Goal: Obtain resource: Download file/media

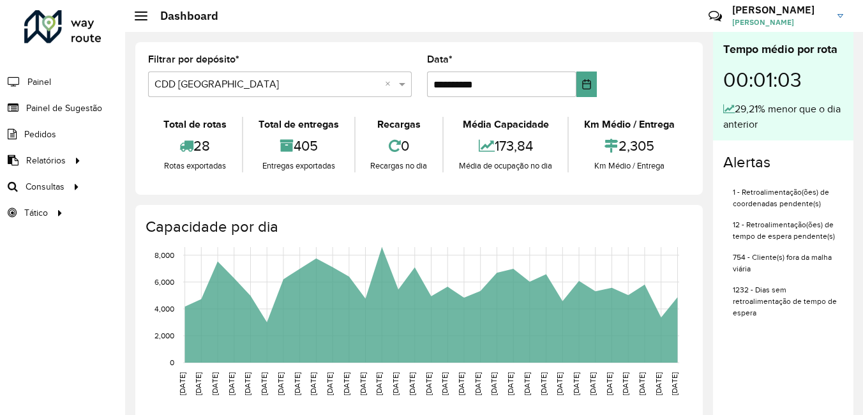
click at [346, 79] on input "text" at bounding box center [267, 84] width 225 height 15
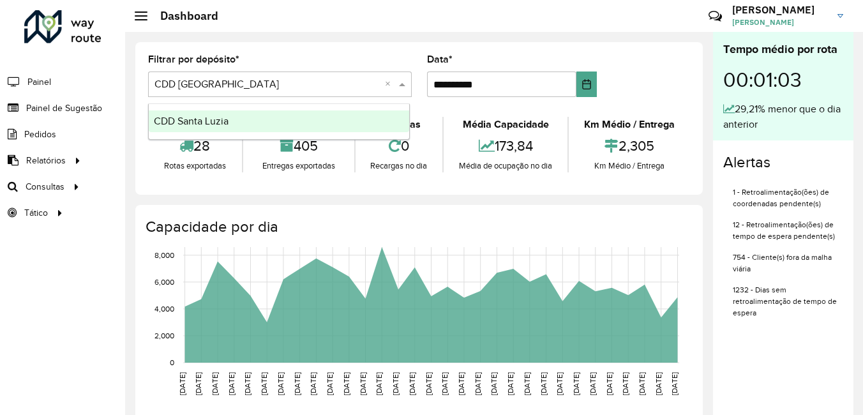
click at [346, 79] on input "text" at bounding box center [267, 84] width 225 height 15
click at [206, 128] on div "CDD Santa Luzia" at bounding box center [279, 121] width 261 height 22
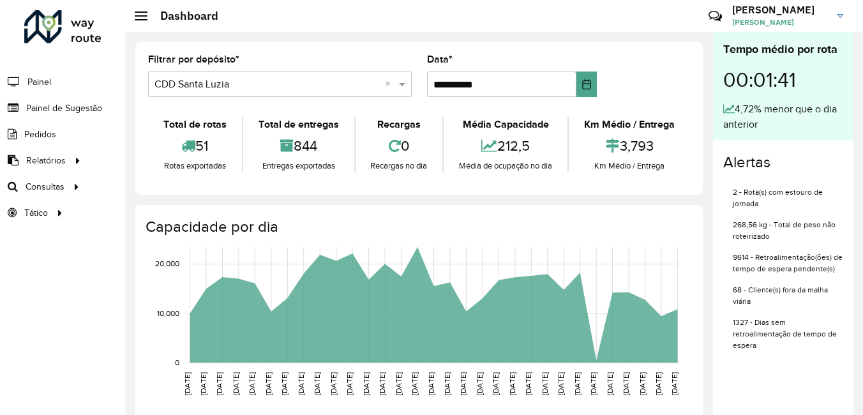
click at [64, 282] on div "Roteirizador AmbevTech Painel Painel de Sugestão Pedidos Relatórios Clientes Cl…" at bounding box center [62, 207] width 125 height 415
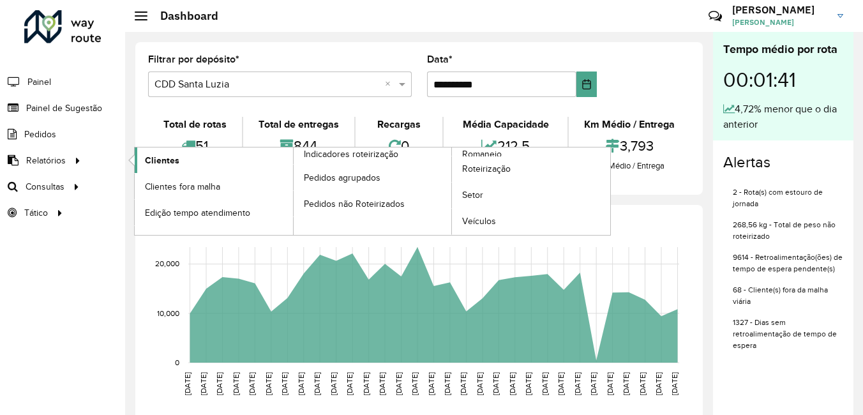
click at [160, 159] on span "Clientes" at bounding box center [162, 160] width 34 height 13
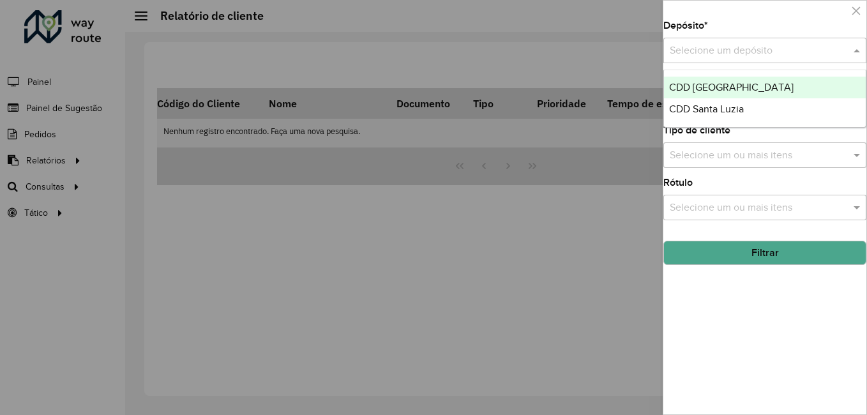
click at [797, 44] on input "text" at bounding box center [752, 50] width 165 height 15
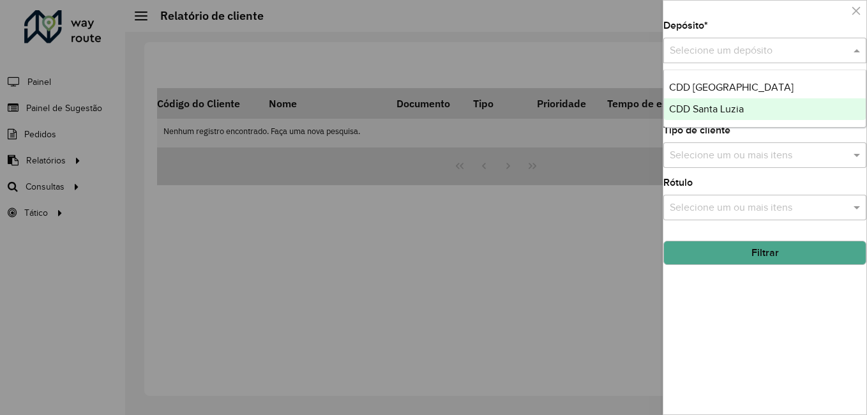
click at [726, 109] on span "CDD Santa Luzia" at bounding box center [706, 108] width 75 height 11
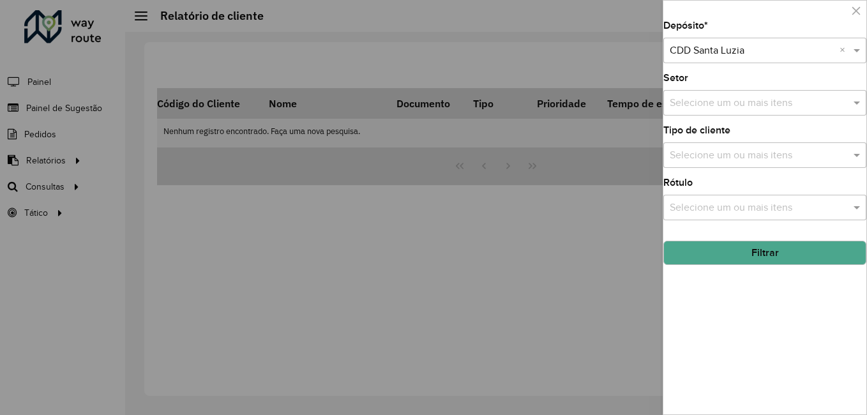
click at [728, 107] on input "text" at bounding box center [759, 103] width 184 height 15
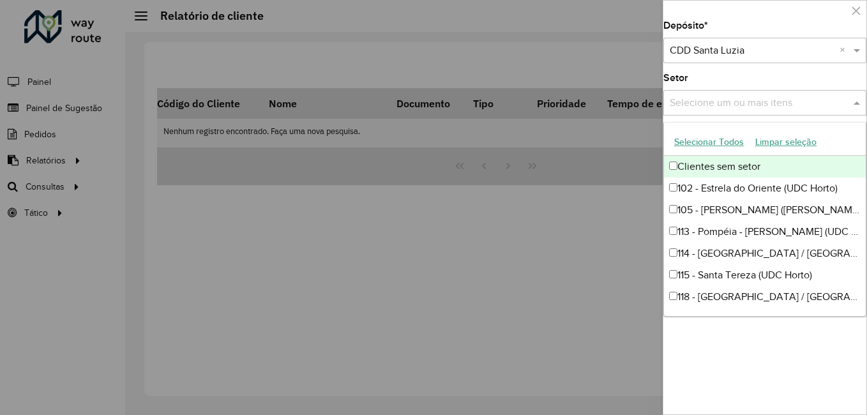
click at [725, 112] on div "Selecione um ou mais itens" at bounding box center [764, 103] width 203 height 26
click at [729, 98] on input "text" at bounding box center [759, 103] width 184 height 15
click at [738, 75] on div "Setor Selecione um ou mais itens" at bounding box center [764, 94] width 203 height 42
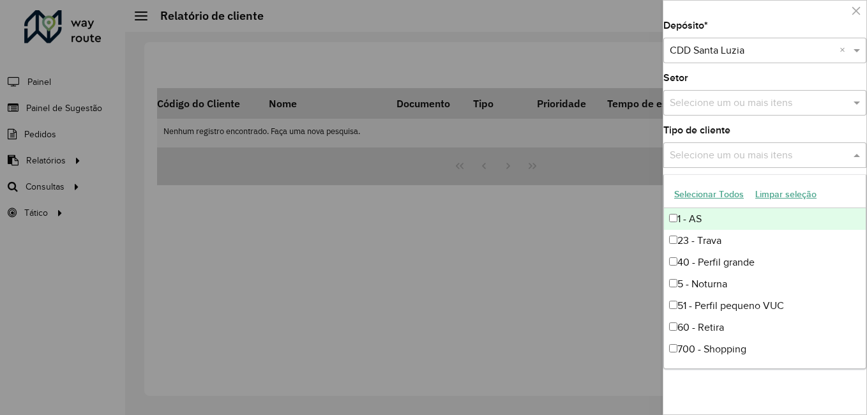
click at [725, 153] on input "text" at bounding box center [759, 155] width 184 height 15
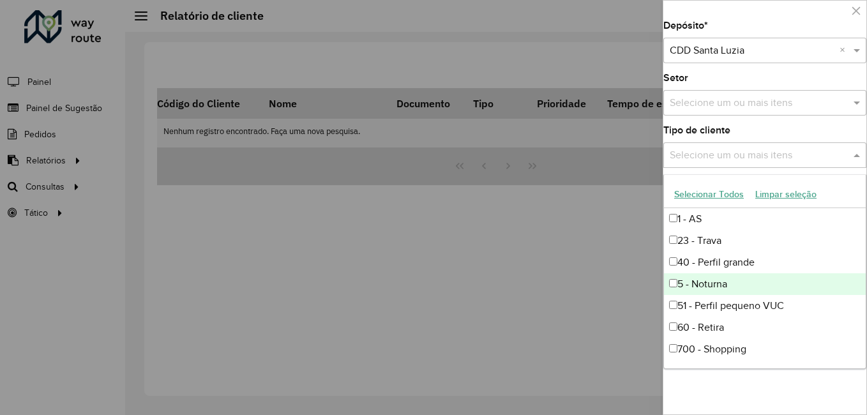
click at [704, 287] on div "5 - Noturna" at bounding box center [765, 284] width 202 height 22
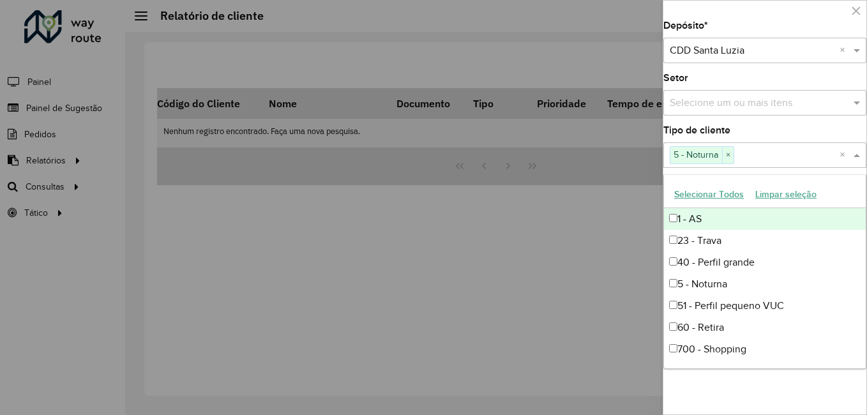
click at [773, 130] on div "Tipo de cliente Selecione um ou mais itens 5 - Noturna × ×" at bounding box center [764, 147] width 203 height 42
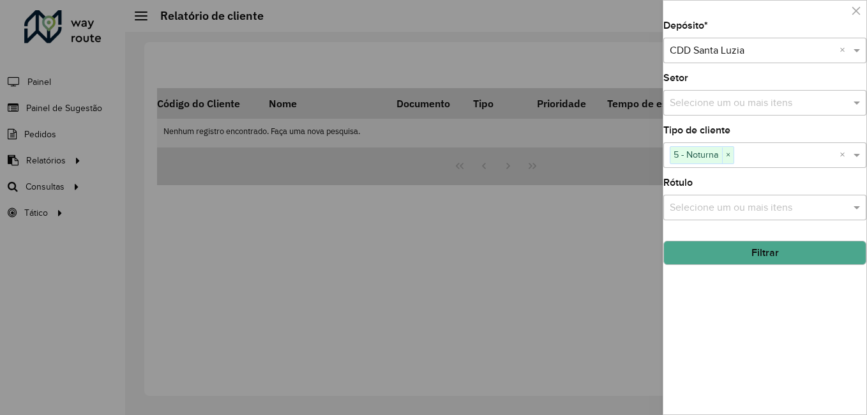
click at [775, 208] on input "text" at bounding box center [759, 208] width 184 height 15
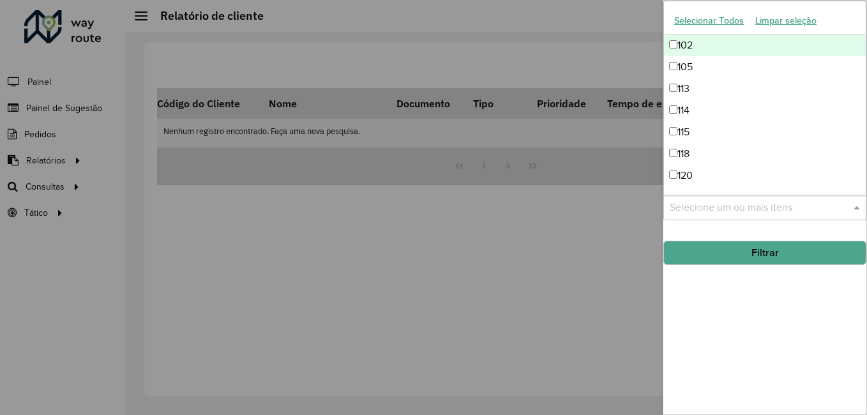
click at [775, 208] on input "text" at bounding box center [759, 208] width 184 height 15
click at [768, 237] on hb-field-button "Filtrar" at bounding box center [764, 248] width 203 height 34
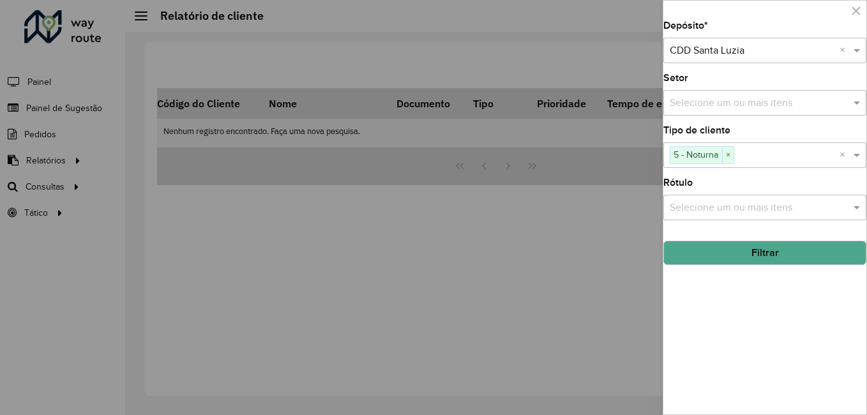
click at [773, 248] on button "Filtrar" at bounding box center [764, 253] width 203 height 24
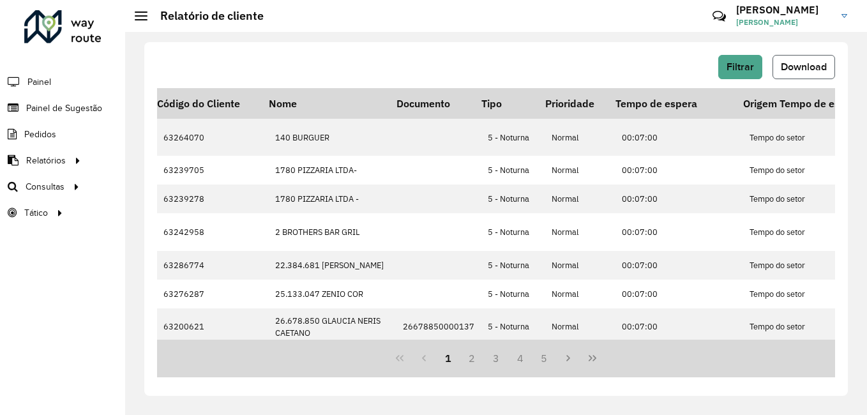
click at [796, 77] on button "Download" at bounding box center [804, 67] width 63 height 24
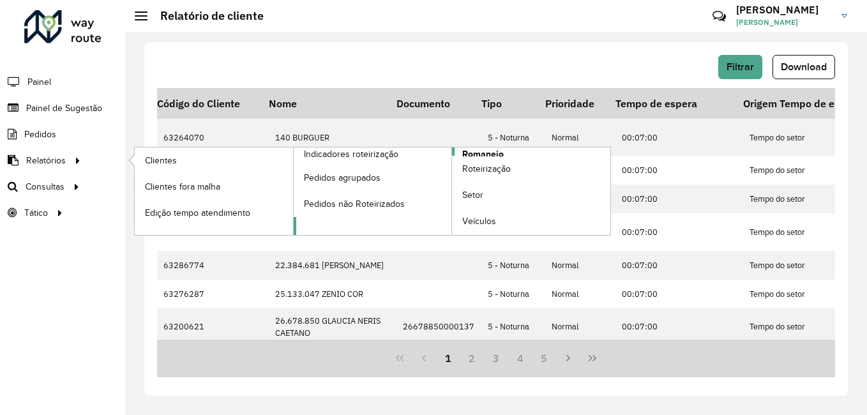
click at [475, 152] on span "Romaneio" at bounding box center [483, 154] width 42 height 13
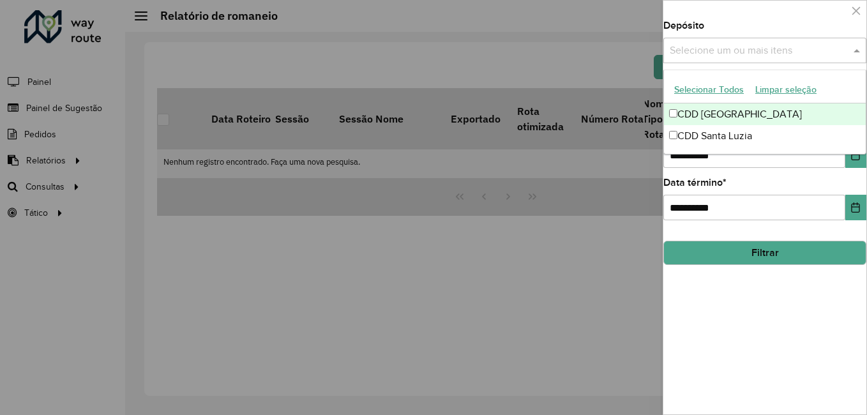
click at [750, 54] on input "text" at bounding box center [759, 50] width 184 height 15
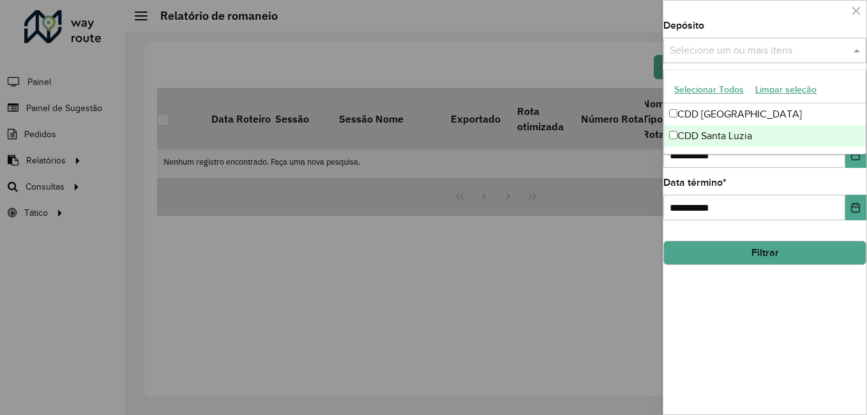
click at [718, 135] on div "CDD Santa Luzia" at bounding box center [765, 136] width 202 height 22
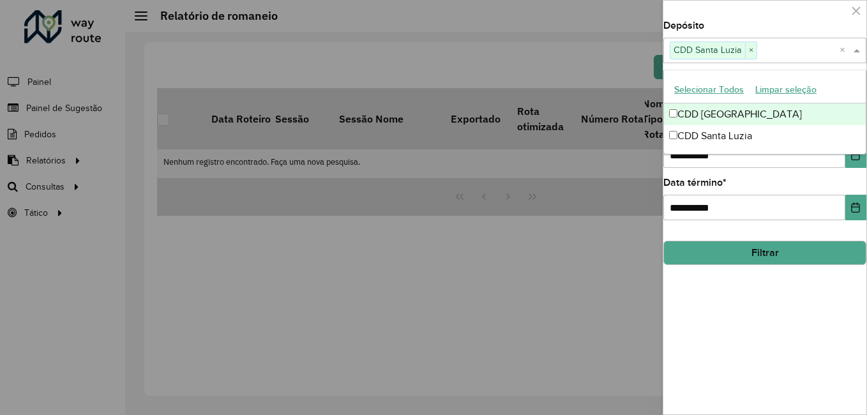
click at [757, 30] on div "Depósito Selecione um ou mais itens CDD Santa Luzia × ×" at bounding box center [764, 42] width 203 height 42
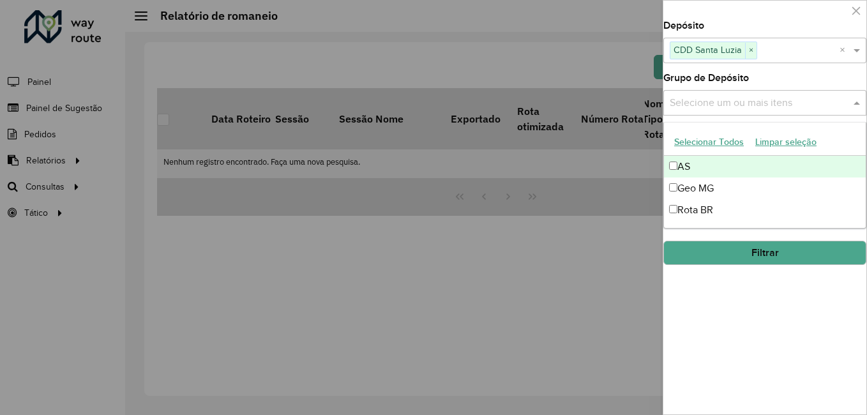
click at [749, 100] on input "text" at bounding box center [759, 103] width 184 height 15
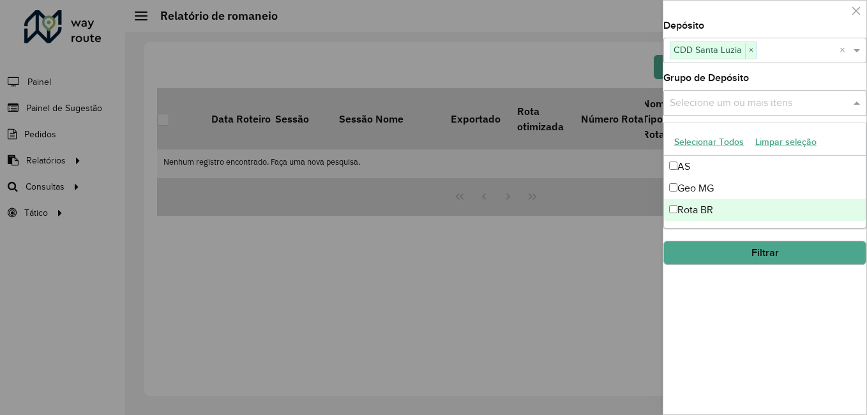
click at [712, 210] on div "Rota BR" at bounding box center [765, 210] width 202 height 22
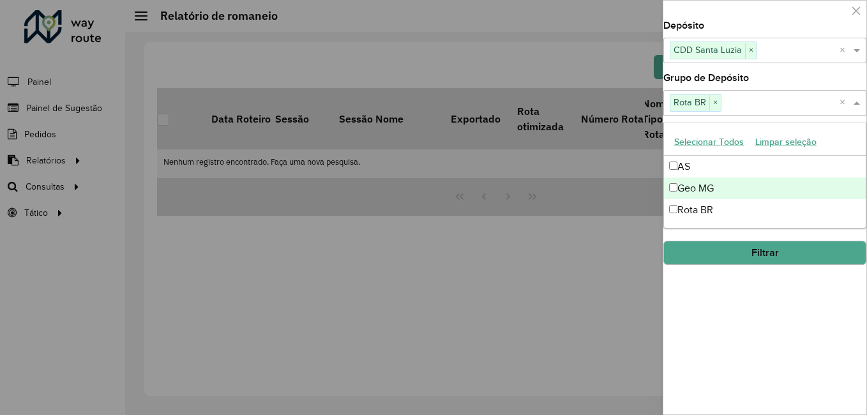
click at [761, 103] on input "text" at bounding box center [781, 103] width 118 height 15
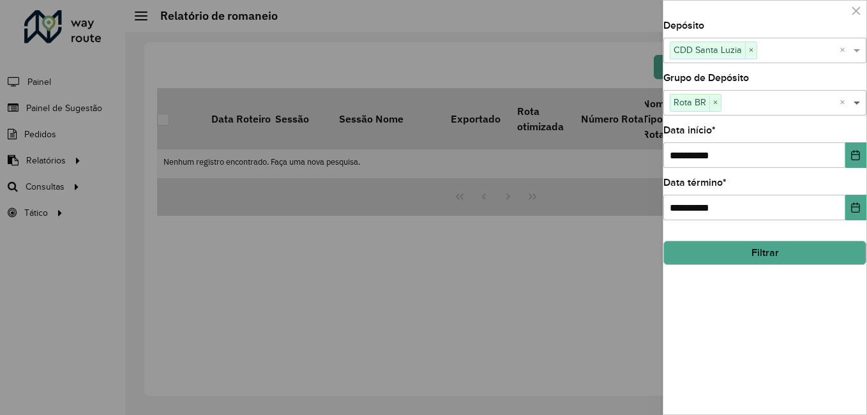
click at [860, 102] on span at bounding box center [859, 102] width 16 height 15
click at [681, 162] on input "**********" at bounding box center [754, 155] width 182 height 26
click at [738, 255] on button "Filtrar" at bounding box center [764, 253] width 203 height 24
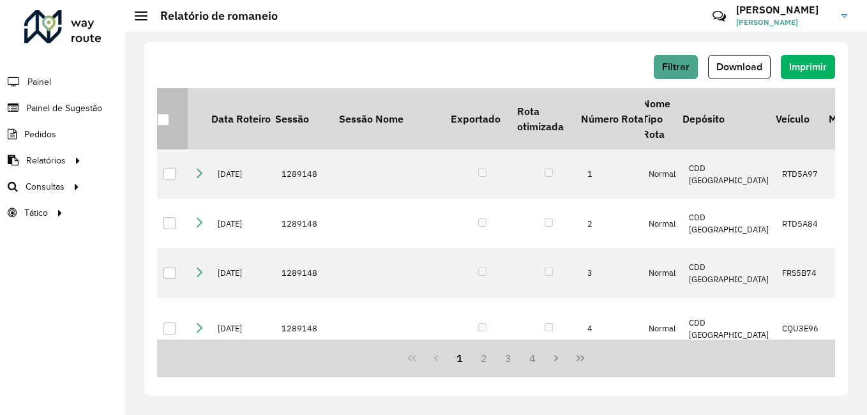
click at [161, 114] on div at bounding box center [163, 120] width 12 height 12
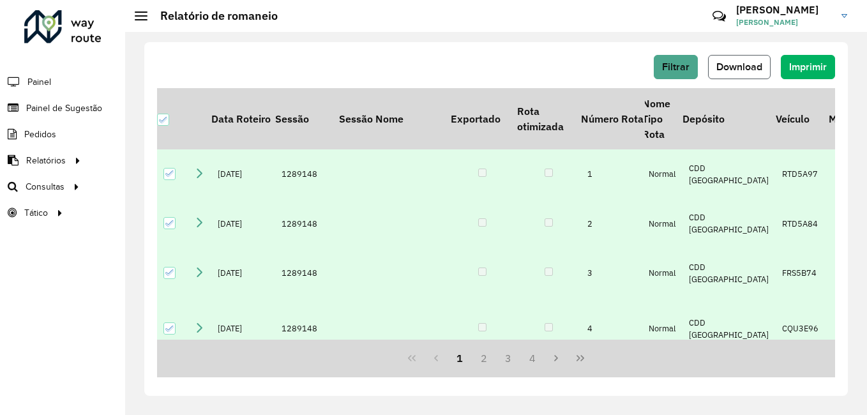
click at [748, 69] on span "Download" at bounding box center [739, 66] width 46 height 11
